Goal: Information Seeking & Learning: Understand process/instructions

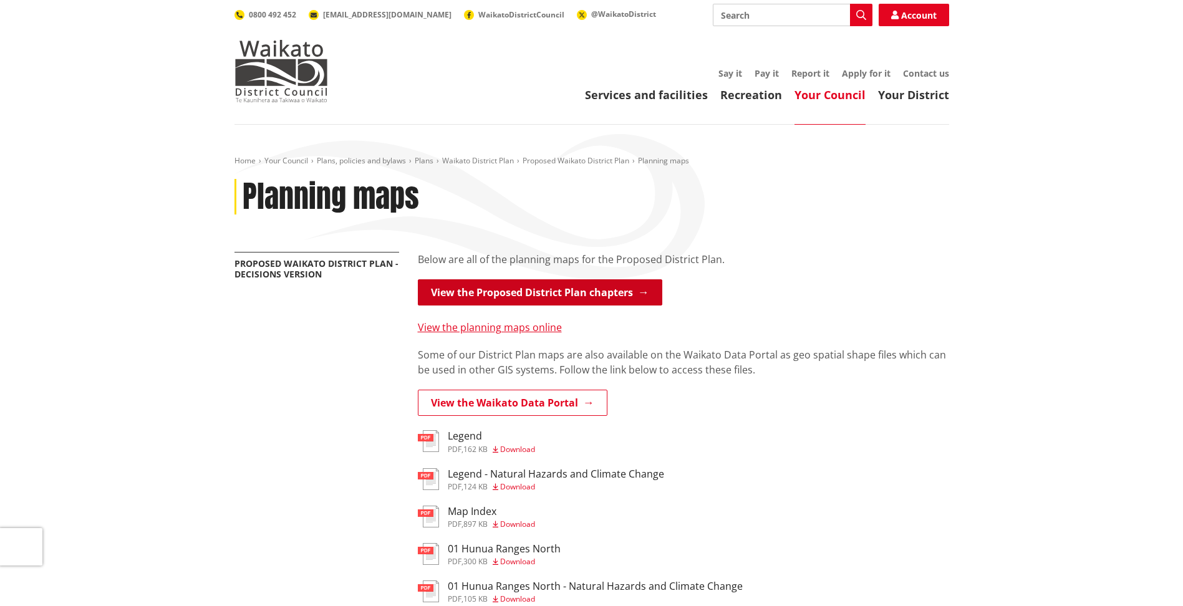
click at [528, 288] on link "View the Proposed District Plan chapters" at bounding box center [540, 292] width 244 height 26
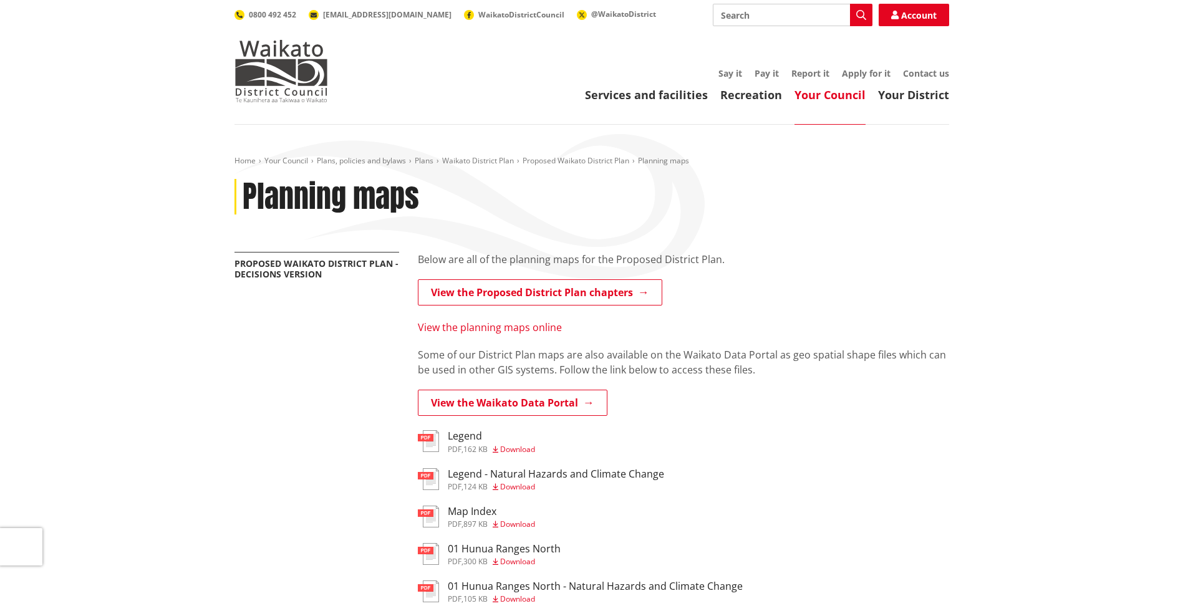
click at [466, 331] on link "View the planning maps online" at bounding box center [490, 328] width 144 height 14
